Goal: Use online tool/utility

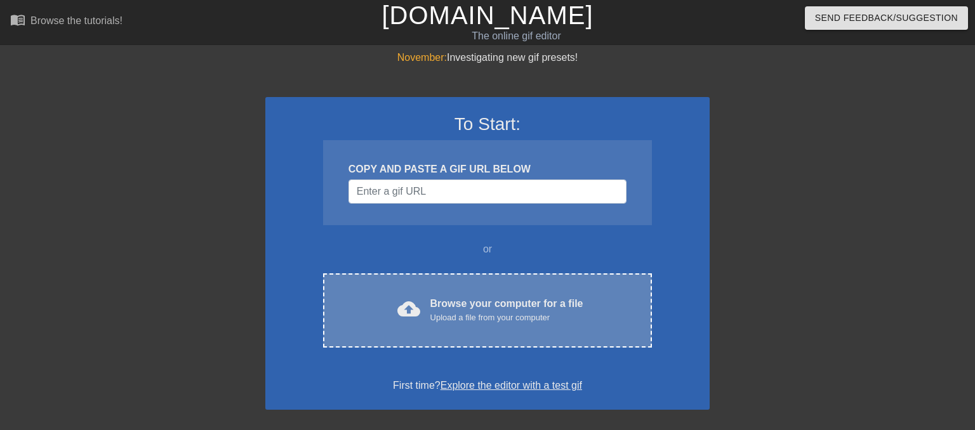
click at [489, 322] on div "Upload a file from your computer" at bounding box center [506, 318] width 153 height 13
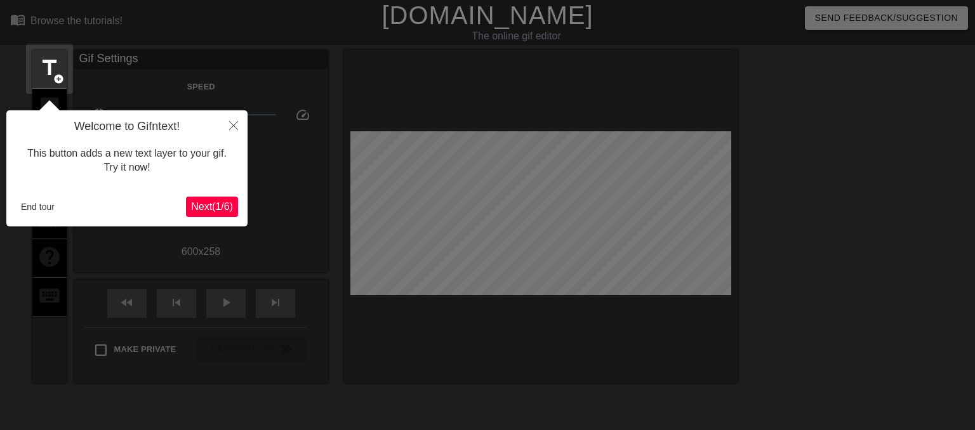
scroll to position [30, 0]
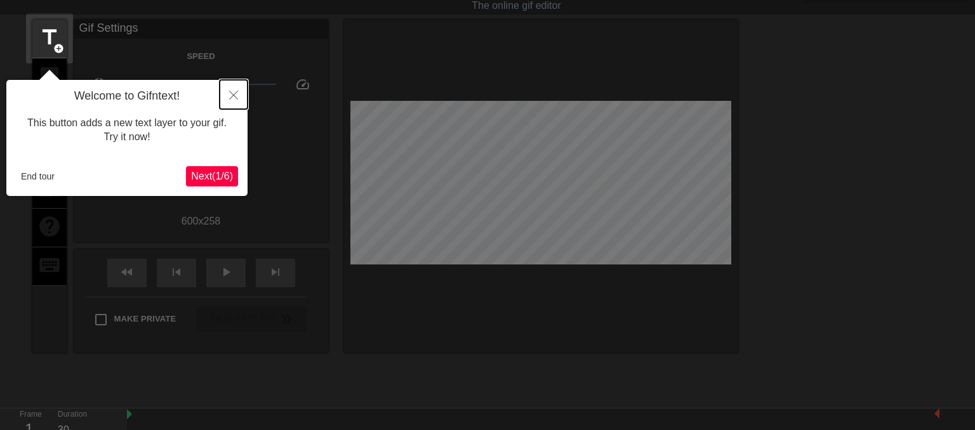
click at [235, 101] on button "Close" at bounding box center [234, 94] width 28 height 29
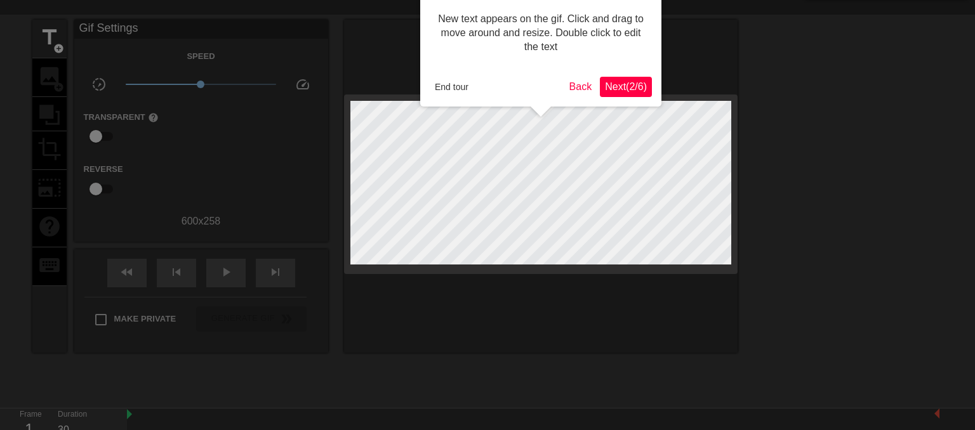
scroll to position [0, 0]
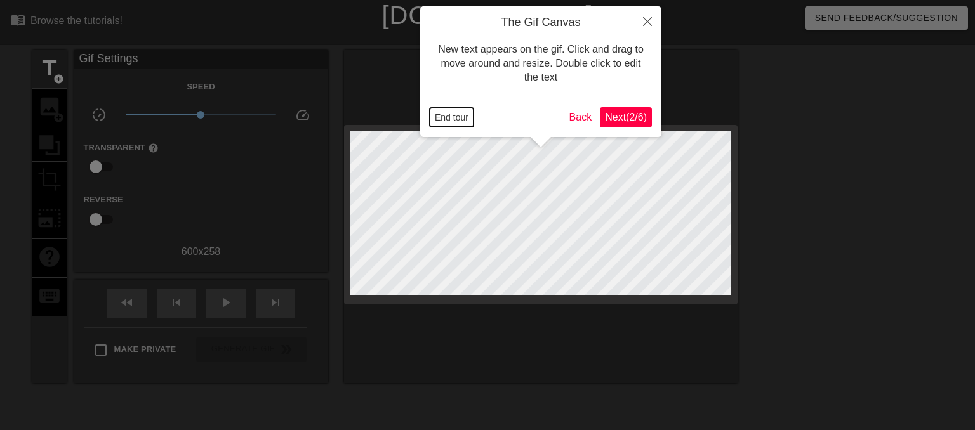
click at [456, 121] on button "End tour" at bounding box center [452, 117] width 44 height 19
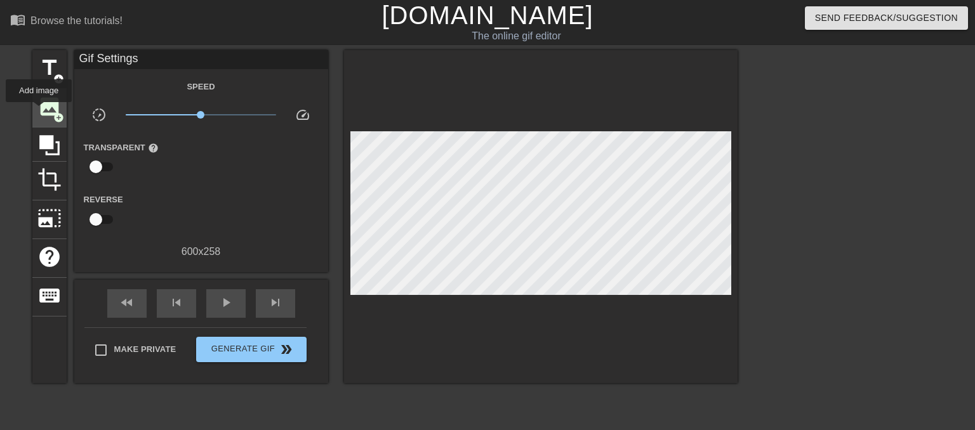
click at [39, 111] on span "image" at bounding box center [49, 107] width 24 height 24
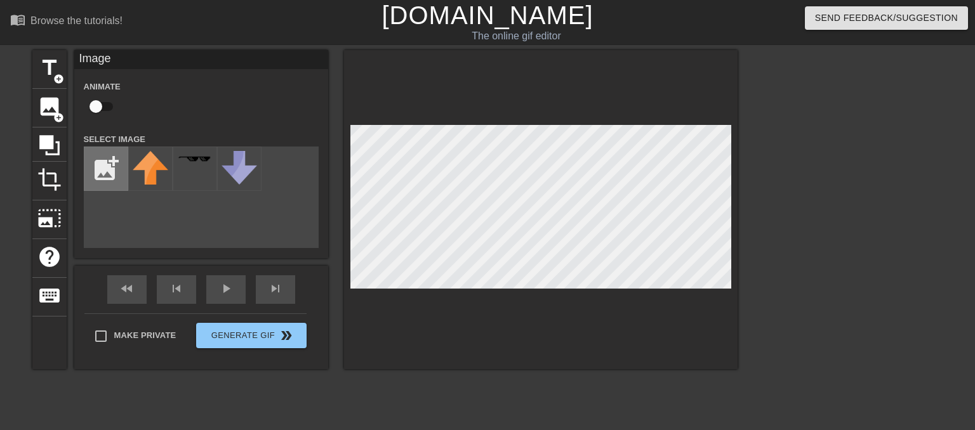
click at [103, 171] on input "file" at bounding box center [105, 168] width 43 height 43
type input "C:\fakepath\stand ukraine.jpg"
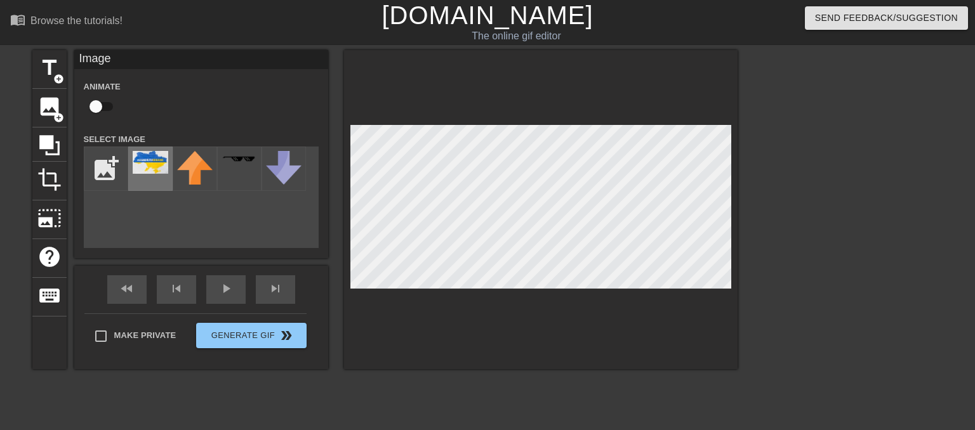
click at [145, 156] on img at bounding box center [151, 162] width 36 height 23
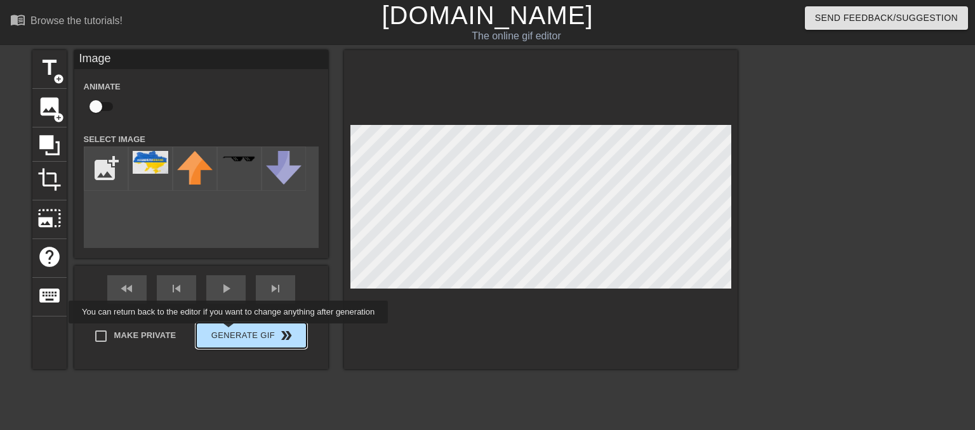
click at [230, 333] on div "Make Private Generate Gif double_arrow" at bounding box center [195, 339] width 222 height 50
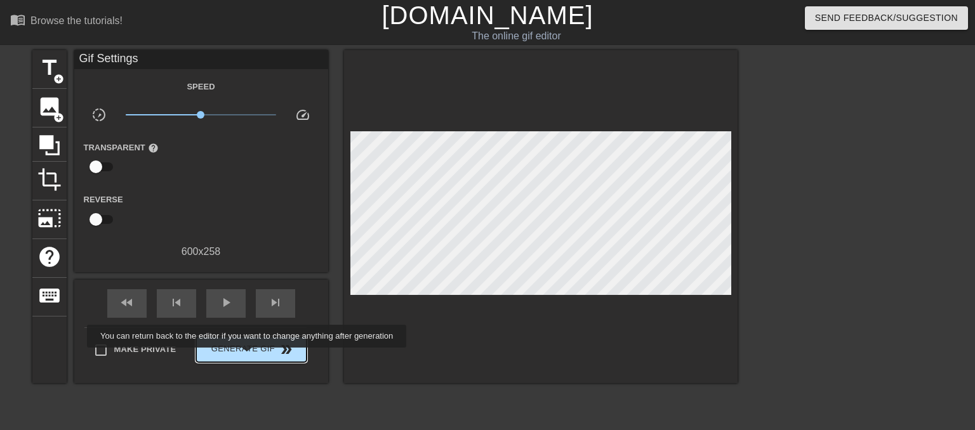
click at [248, 357] on button "Generate Gif double_arrow" at bounding box center [251, 349] width 110 height 25
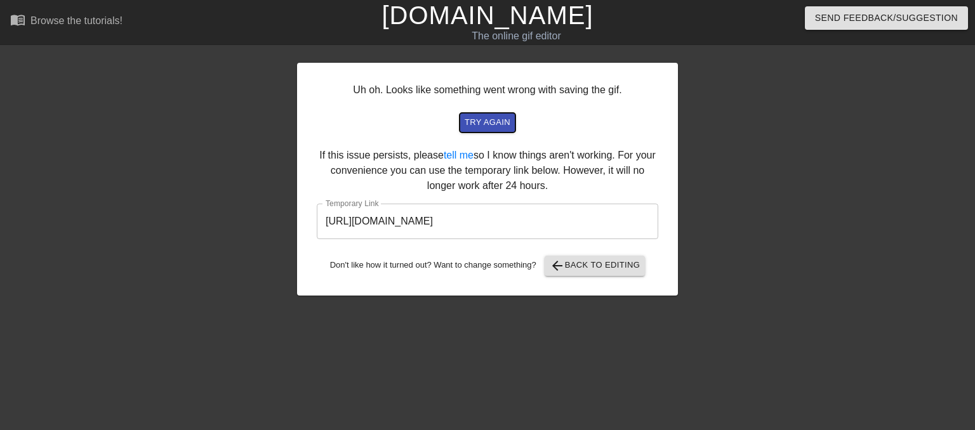
click at [479, 126] on span "try again" at bounding box center [488, 123] width 46 height 15
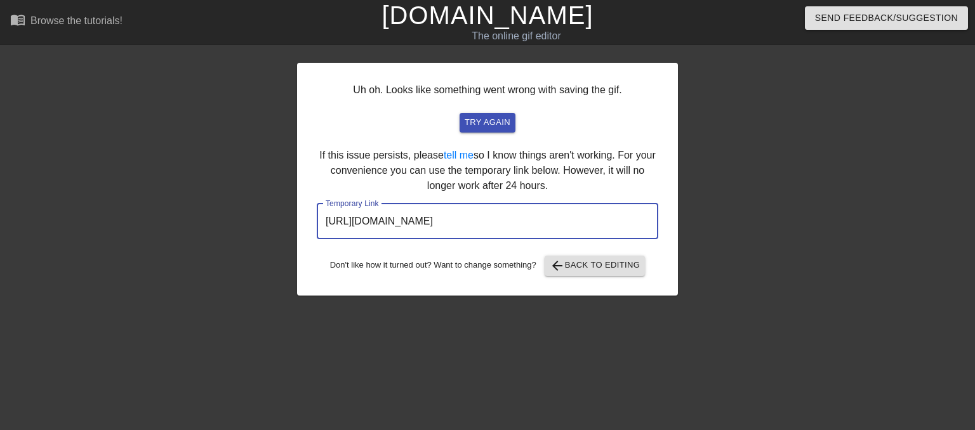
drag, startPoint x: 601, startPoint y: 222, endPoint x: 263, endPoint y: 222, distance: 337.7
click at [317, 222] on input "[URL][DOMAIN_NAME]" at bounding box center [488, 222] width 342 height 36
